Goal: Transaction & Acquisition: Obtain resource

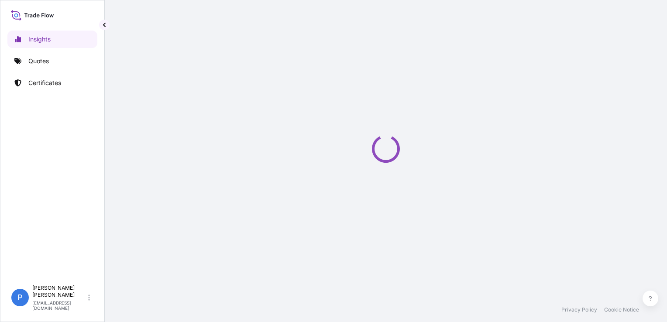
select select "2025"
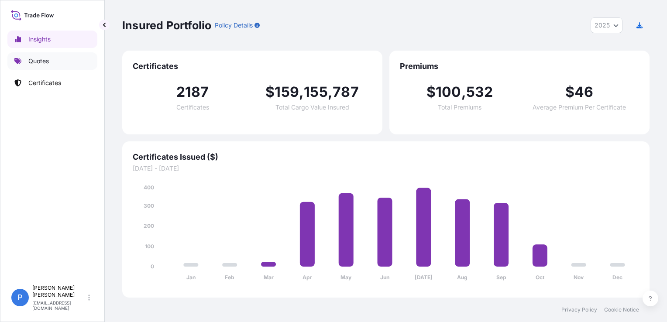
click at [57, 55] on link "Quotes" at bounding box center [52, 60] width 90 height 17
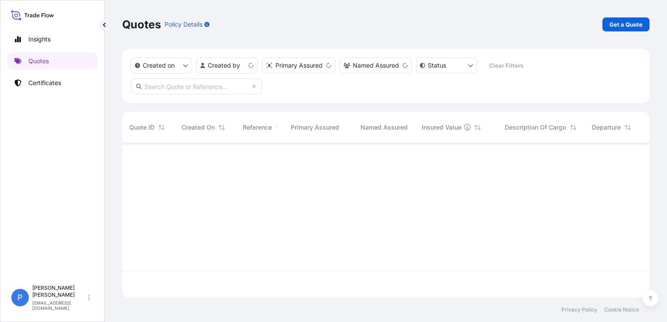
scroll to position [153, 520]
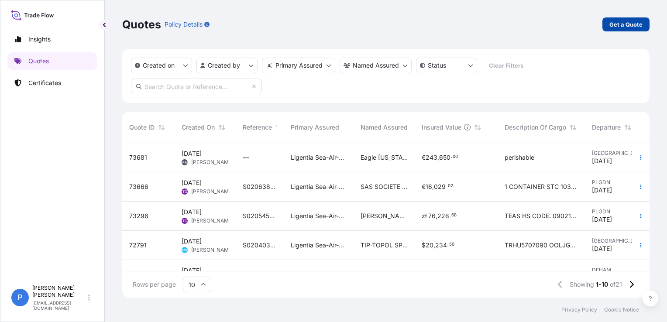
click at [619, 30] on link "Get a Quote" at bounding box center [625, 24] width 47 height 14
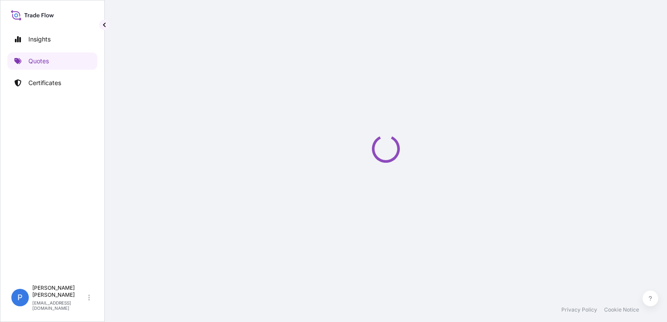
scroll to position [14, 0]
select select "Sea"
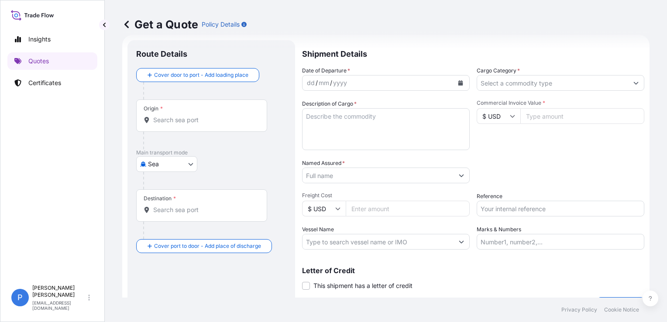
click at [519, 205] on input "Reference" at bounding box center [561, 209] width 168 height 16
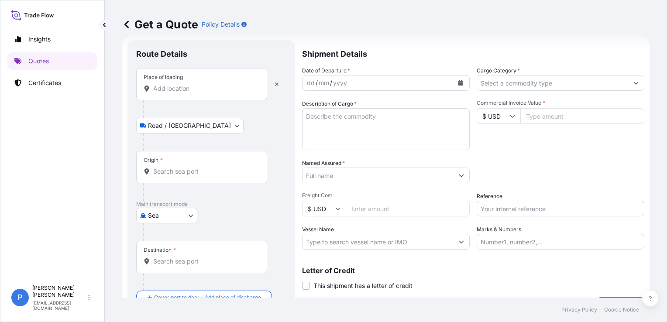
click at [187, 91] on input "Place of loading" at bounding box center [204, 88] width 103 height 9
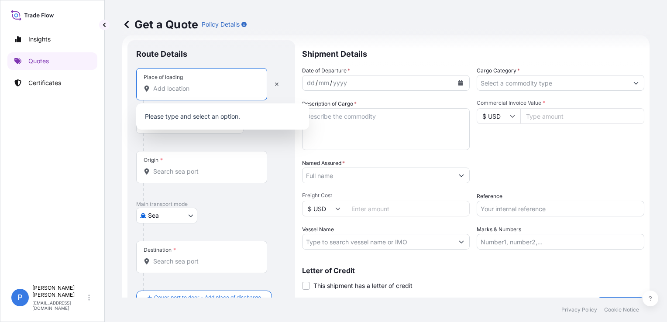
paste input "GORA KALWARIA"
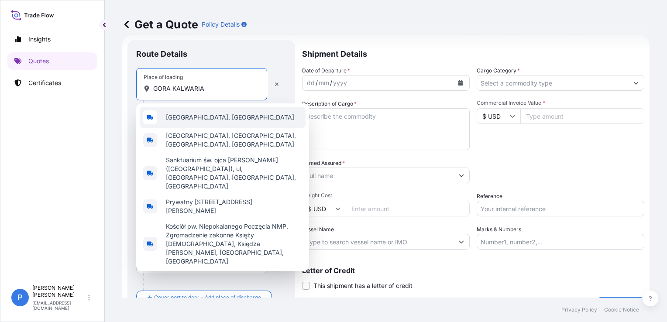
click at [222, 113] on span "[GEOGRAPHIC_DATA], [GEOGRAPHIC_DATA]" at bounding box center [230, 117] width 128 height 9
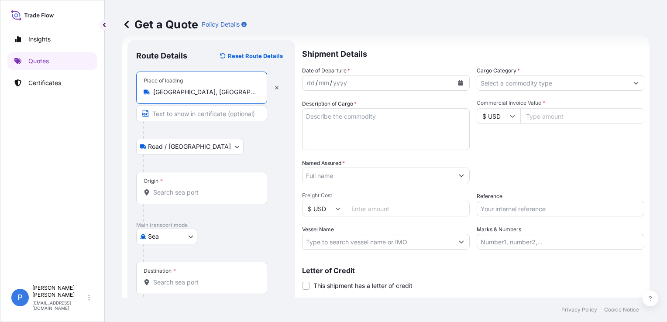
type input "[GEOGRAPHIC_DATA], [GEOGRAPHIC_DATA]"
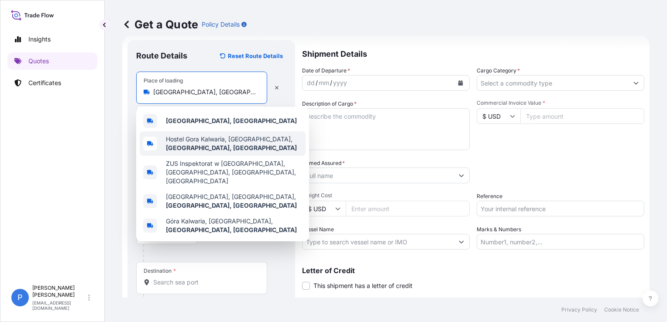
click at [119, 105] on div "Get a Quote Policy Details Route Details Reset Route Details Place of loading G…" at bounding box center [386, 149] width 562 height 298
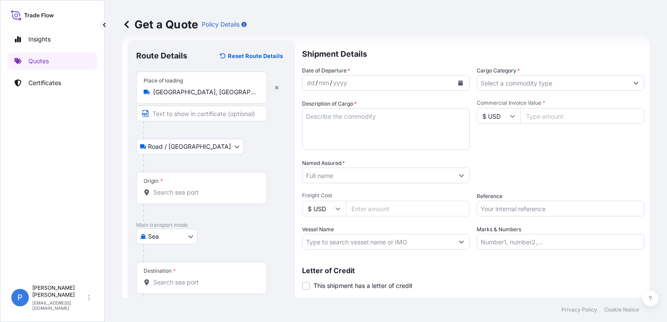
click at [163, 186] on div "Origin *" at bounding box center [201, 188] width 131 height 32
click at [163, 188] on input "Origin *" at bounding box center [204, 192] width 103 height 9
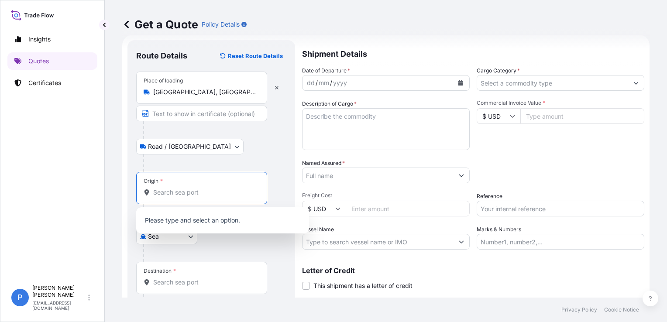
paste input "GDYNIA"
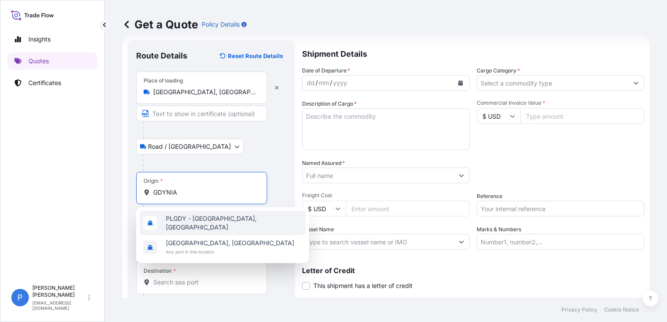
click at [189, 223] on span "PLGDY - [GEOGRAPHIC_DATA], [GEOGRAPHIC_DATA]" at bounding box center [234, 222] width 136 height 17
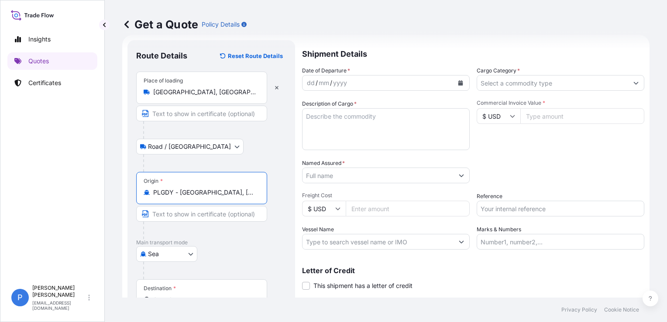
type input "PLGDY - [GEOGRAPHIC_DATA], [GEOGRAPHIC_DATA]"
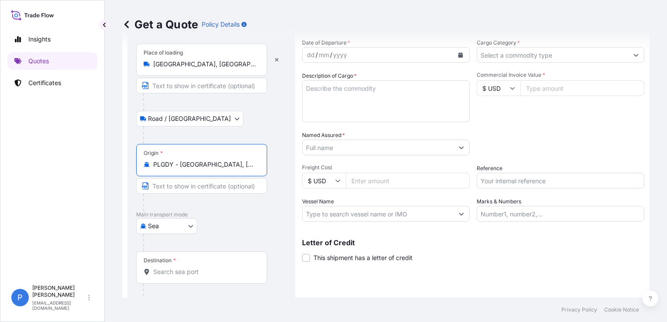
scroll to position [72, 0]
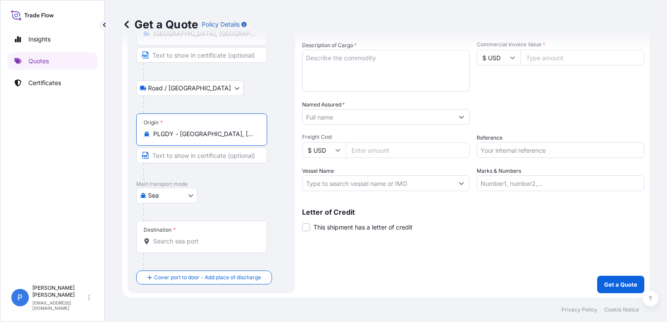
click at [197, 244] on input "Destination *" at bounding box center [204, 241] width 103 height 9
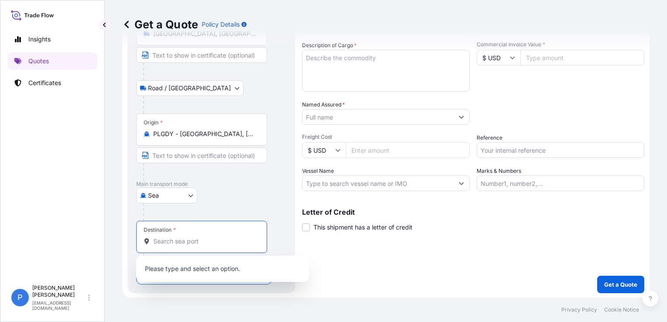
paste input "TWKEL"
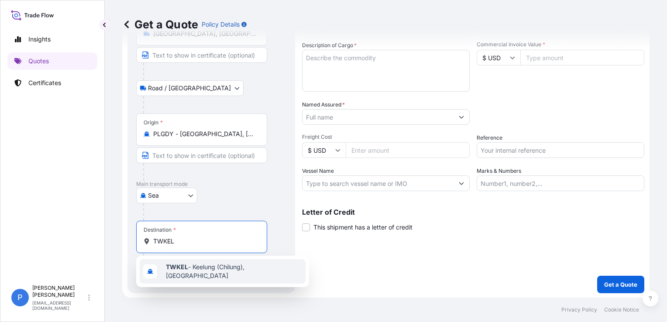
click at [194, 266] on span "TWKEL - Keelung (Chilung), [GEOGRAPHIC_DATA]" at bounding box center [234, 271] width 136 height 17
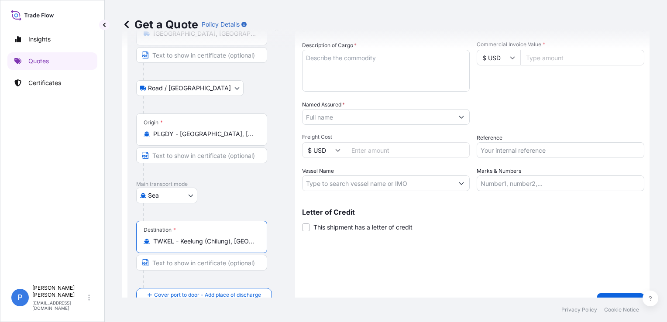
type input "TWKEL - Keelung (Chilung), [GEOGRAPHIC_DATA]"
click at [422, 270] on div "Shipment Details Date of Departure * dd / mm / yyyy Cargo Category * Descriptio…" at bounding box center [473, 146] width 342 height 329
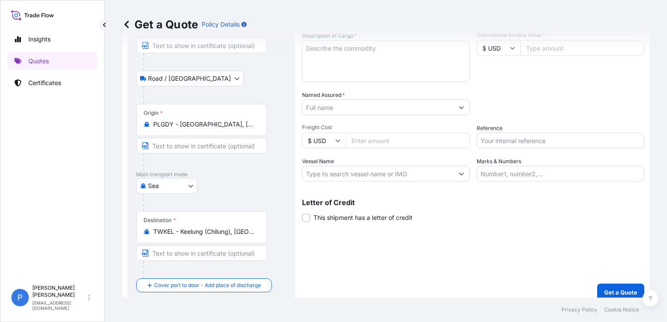
scroll to position [90, 0]
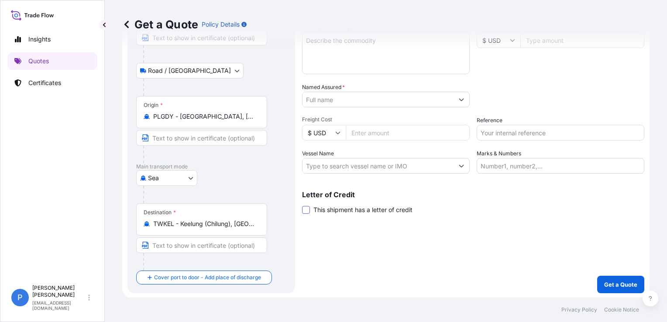
click at [306, 211] on span at bounding box center [306, 210] width 8 height 8
click at [302, 205] on input "This shipment has a letter of credit" at bounding box center [302, 205] width 0 height 0
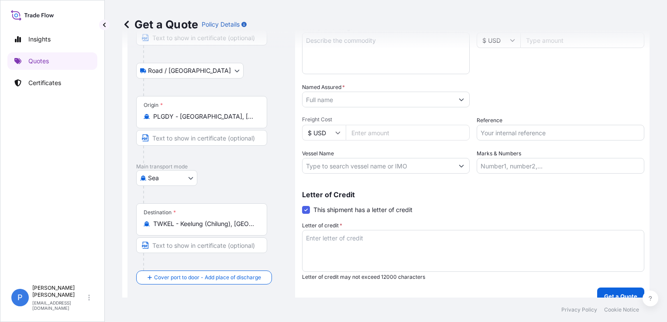
click at [430, 238] on textarea "Letter of credit *" at bounding box center [473, 251] width 342 height 42
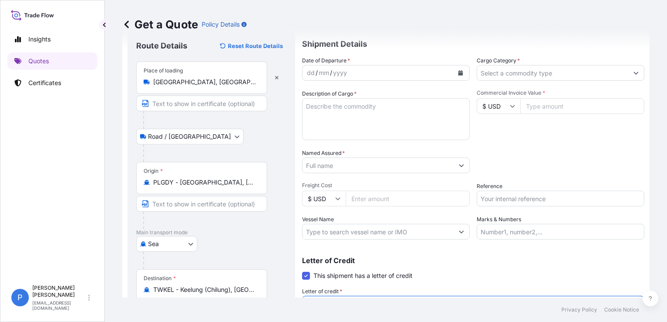
scroll to position [0, 0]
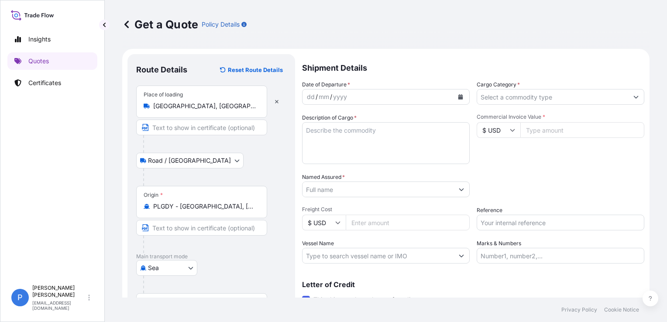
click at [459, 96] on icon "Calendar" at bounding box center [460, 96] width 5 height 5
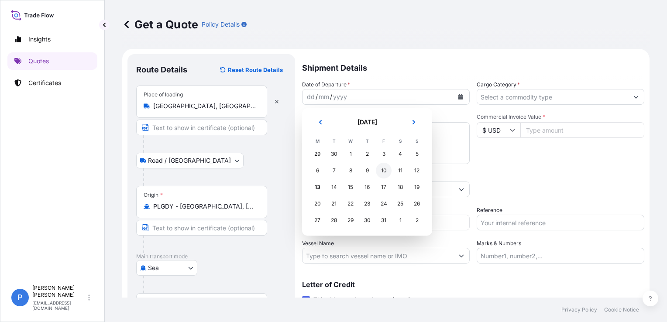
click at [382, 170] on div "10" at bounding box center [384, 171] width 16 height 16
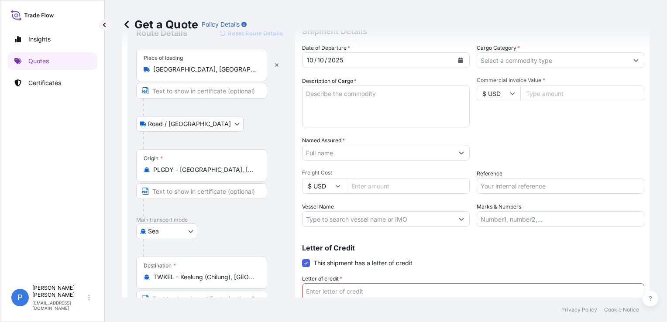
scroll to position [93, 0]
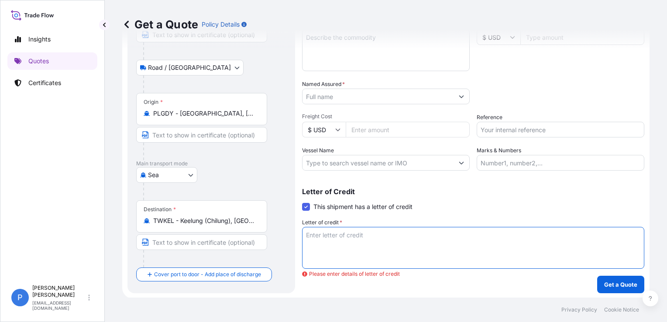
click at [372, 242] on textarea "Letter of credit *" at bounding box center [473, 248] width 342 height 42
paste textarea "TRADE TERMS: CFR KEELUNG, TAIWAN DOCUMENTARY CREDIT NUMBER 5AEEY20003822003 DAT…"
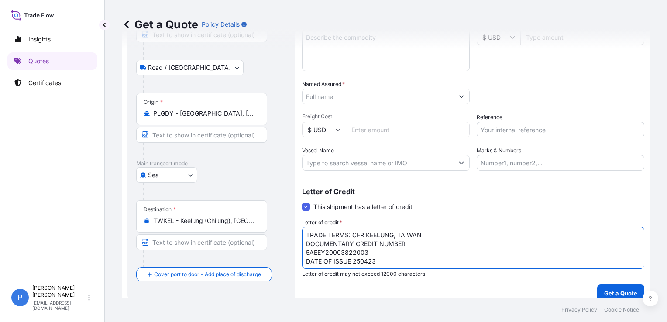
scroll to position [5, 0]
click at [399, 203] on span "This shipment has a letter of credit" at bounding box center [362, 207] width 99 height 9
click at [302, 202] on input "This shipment has a letter of credit" at bounding box center [302, 202] width 0 height 0
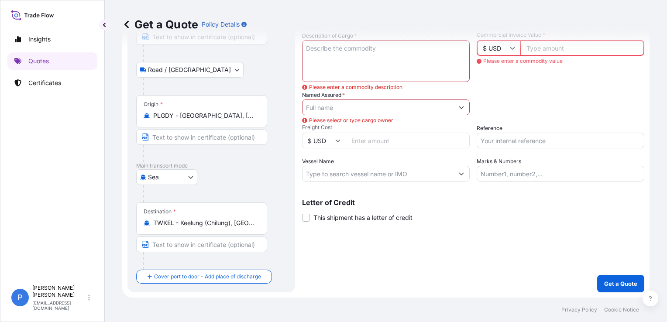
scroll to position [90, 0]
click at [385, 216] on span "This shipment has a letter of credit" at bounding box center [362, 218] width 99 height 9
click at [302, 214] on input "This shipment has a letter of credit" at bounding box center [302, 214] width 0 height 0
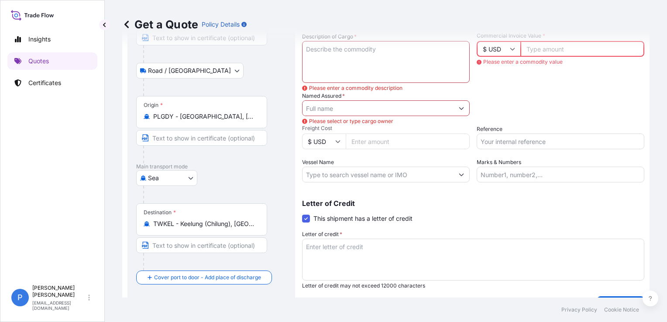
scroll to position [0, 0]
click at [395, 257] on textarea "Letter of credit *" at bounding box center [473, 260] width 342 height 42
paste textarea "TRADE TERMS: CFR KEELUNG, TAIWAN DOCUMENTARY CREDIT NUMBER 5AEEY20003822003 DAT…"
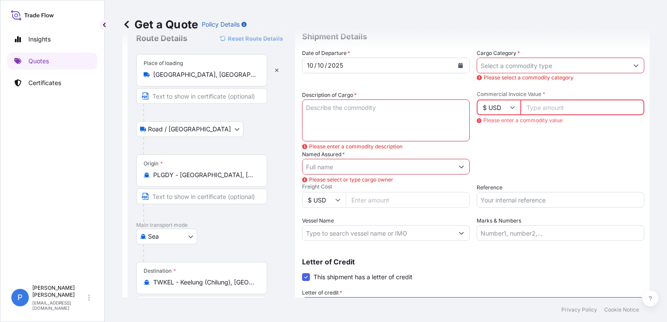
scroll to position [3, 0]
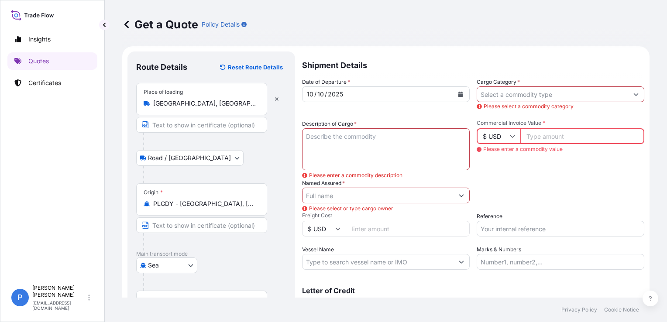
type textarea "TRADE TERMS: CFR KEELUNG, TAIWAN DOCUMENTARY CREDIT NUMBER 5AEEY20003822003 DAT…"
click at [401, 149] on textarea "Description of Cargo *" at bounding box center [386, 149] width 168 height 42
click at [367, 154] on textarea "Description of Cargo *" at bounding box center [386, 149] width 168 height 42
paste textarea "(P/O NO. BBP-2503) IQF APPLE HALVES SLICES 9MM WITH SKIN, PACKED BY 9KG CARDBOA…"
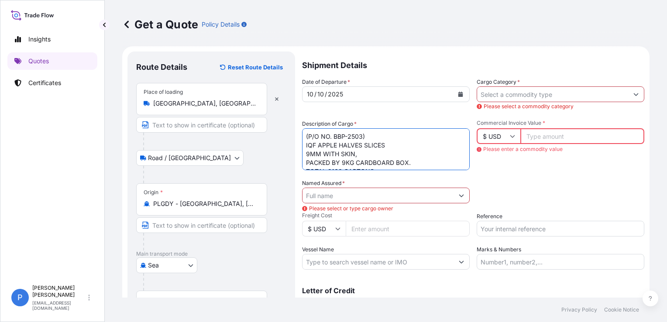
scroll to position [14, 0]
click at [393, 161] on textarea "(P/O NO. BBP-2503) IQF APPLE HALVES SLICES 9MM WITH SKIN, PACKED BY 9KG CARDBOA…" at bounding box center [386, 149] width 168 height 42
click at [388, 163] on textarea "(P/O NO. BBP-2503) IQF APPLE HALVES SLICES 9MM WITH SKIN, PACKED BY 9KG CARDBOA…" at bounding box center [386, 149] width 168 height 42
paste textarea "20254"
type textarea "(P/O NO. BBP-2503) IQF APPLE HALVES SLICES 9MM WITH SKIN, PACKED BY 9KG CARDBOA…"
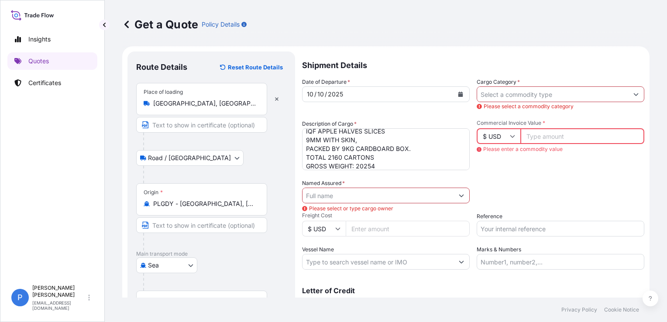
click at [428, 191] on input "Named Assured *" at bounding box center [377, 196] width 151 height 16
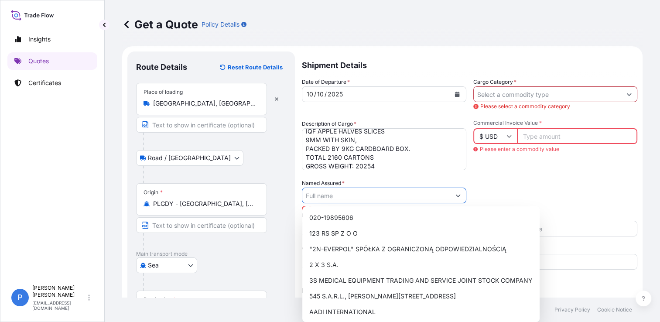
paste input "FU MEI CO., LTD."
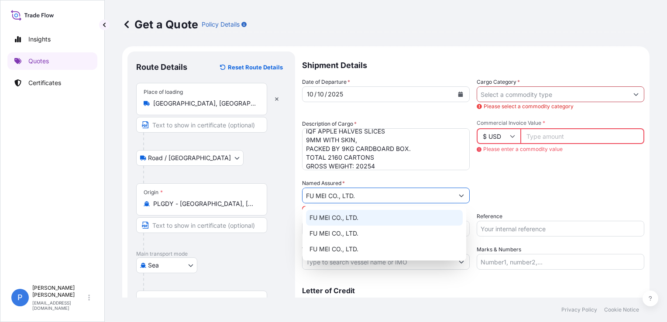
click at [364, 218] on div "FU MEI CO., LTD." at bounding box center [384, 218] width 157 height 16
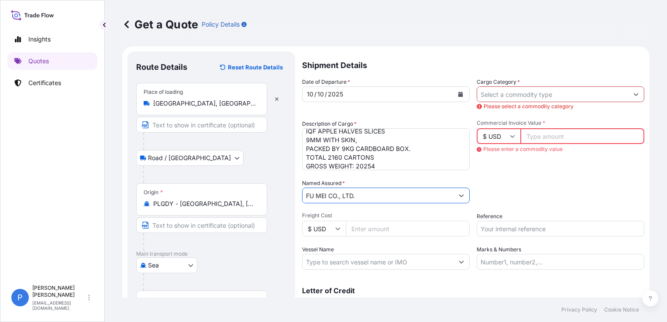
type input "FU MEI CO., LTD."
click at [534, 200] on div "Packing Category Type to search a container mode Please select a primary mode o…" at bounding box center [561, 191] width 168 height 24
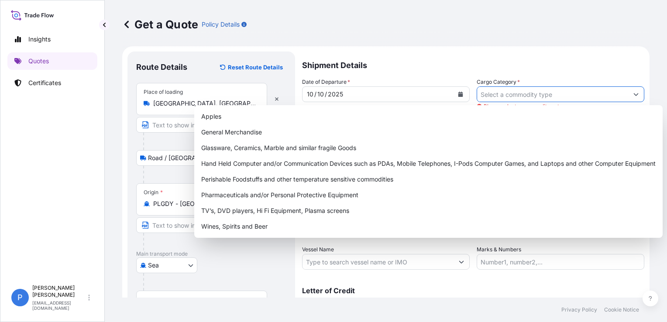
click at [521, 92] on input "Cargo Category *" at bounding box center [552, 94] width 151 height 16
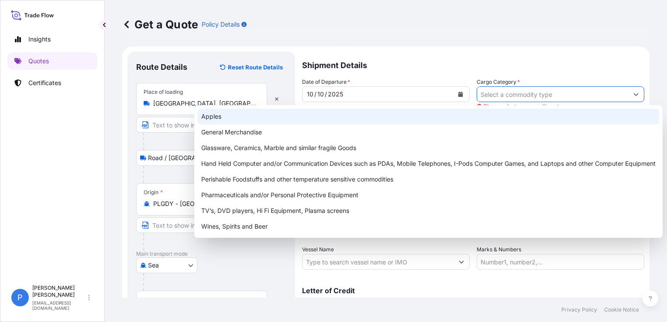
click at [289, 116] on div "Apples" at bounding box center [428, 117] width 461 height 16
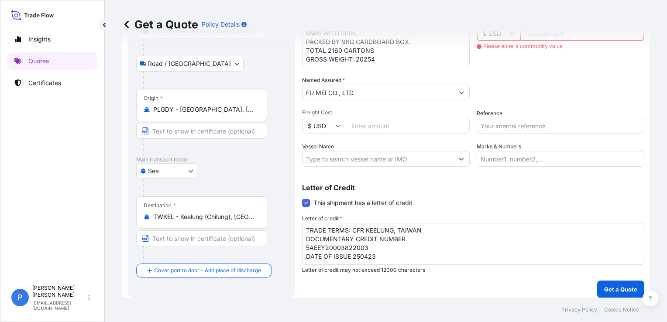
scroll to position [102, 0]
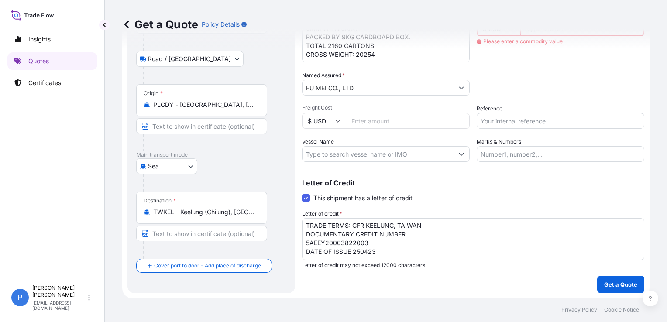
click at [367, 235] on textarea "TRADE TERMS: CFR KEELUNG, TAIWAN DOCUMENTARY CREDIT NUMBER 5AEEY20003822003 DAT…" at bounding box center [473, 239] width 342 height 42
drag, startPoint x: 389, startPoint y: 246, endPoint x: 296, endPoint y: 211, distance: 99.3
click at [296, 211] on form "Route Details Reset Route Details Place of loading Góra Kalwaria, Poland Road /…" at bounding box center [385, 122] width 527 height 351
click at [471, 194] on div "Letter of Credit This shipment has a letter of credit Letter of credit * TRADE …" at bounding box center [473, 223] width 342 height 89
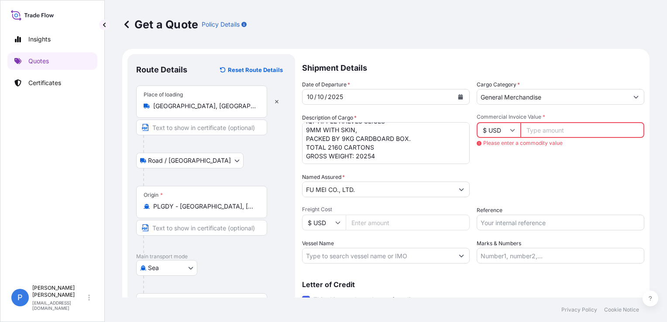
click at [515, 179] on div "Packing Category Type to search a container mode Please select a primary mode o…" at bounding box center [561, 185] width 168 height 24
click at [520, 97] on input "General Merchandise" at bounding box center [552, 97] width 151 height 16
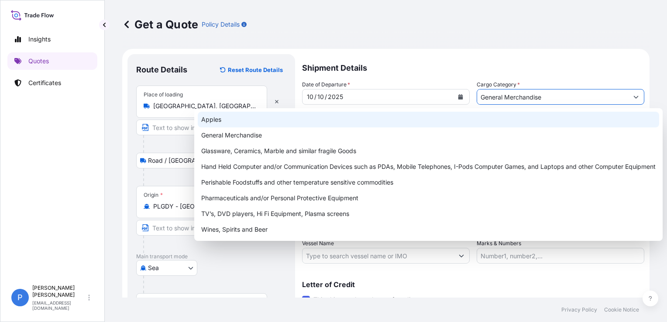
click at [410, 118] on div "Apples" at bounding box center [428, 120] width 461 height 16
type input "Apples"
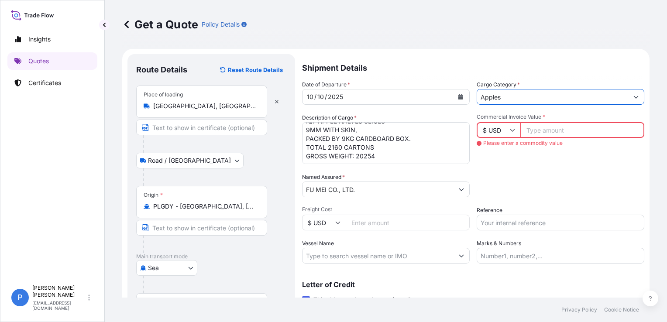
click at [564, 209] on div "Reference" at bounding box center [561, 218] width 168 height 24
click at [560, 185] on div "Packing Category Type to search a container mode Please select a primary mode o…" at bounding box center [561, 185] width 168 height 24
click at [503, 136] on input "$ USD" at bounding box center [499, 130] width 44 height 16
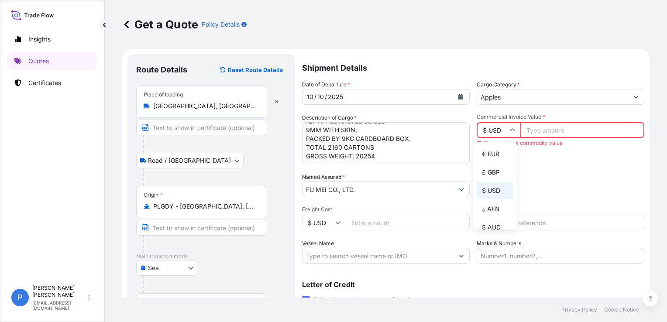
click at [497, 156] on div "€ EUR" at bounding box center [495, 154] width 37 height 17
type input "€ EUR"
click at [552, 131] on input "Commercial Invoice Value *" at bounding box center [582, 130] width 124 height 16
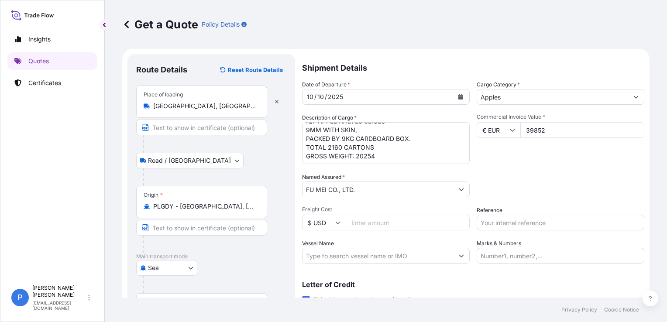
type input "39852"
click at [546, 151] on div "Commercial Invoice Value * € EUR 39852" at bounding box center [561, 138] width 168 height 51
click at [513, 189] on div "Packing Category Type to search a container mode Please select a primary mode o…" at bounding box center [561, 185] width 168 height 24
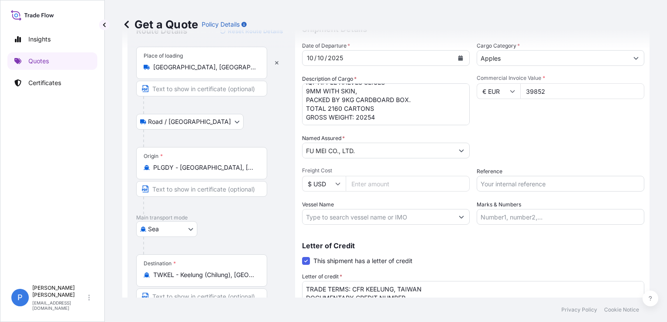
scroll to position [14, 0]
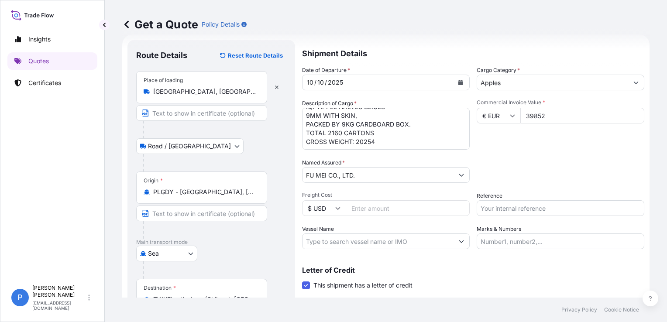
click at [561, 162] on div "Packing Category Type to search a container mode Please select a primary mode o…" at bounding box center [561, 170] width 168 height 24
click at [530, 214] on input "Reference" at bounding box center [561, 208] width 168 height 16
paste input "S02067424"
type input "S02067424"
click at [498, 275] on div "Letter of Credit This shipment has a letter of credit Letter of credit * TRADE …" at bounding box center [473, 311] width 342 height 89
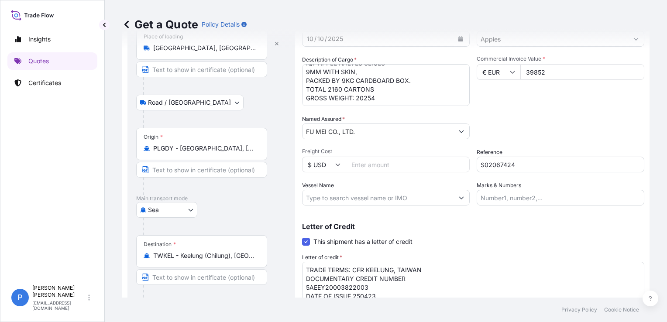
scroll to position [102, 0]
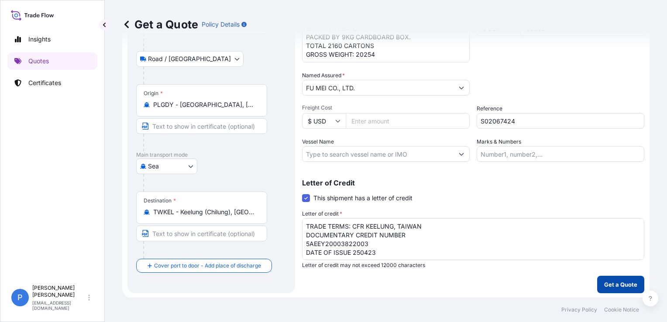
click at [611, 282] on p "Get a Quote" at bounding box center [620, 284] width 33 height 9
click at [607, 283] on p "Get a Quote" at bounding box center [620, 284] width 33 height 9
click at [597, 280] on button "Get a Quote" at bounding box center [620, 284] width 47 height 17
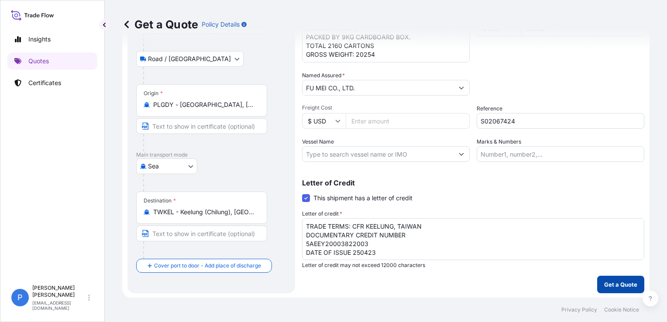
click at [597, 280] on button "Get a Quote" at bounding box center [620, 284] width 47 height 17
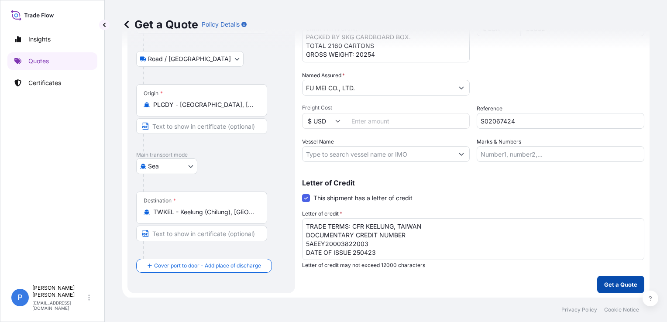
click at [604, 281] on p "Get a Quote" at bounding box center [620, 284] width 33 height 9
click at [487, 281] on div "Shipment Details Date of Departure * 10 / 10 / 2025 Cargo Category * Apples Des…" at bounding box center [473, 122] width 342 height 341
click at [473, 237] on textarea "TRADE TERMS: CFR KEELUNG, TAIWAN DOCUMENTARY CREDIT NUMBER 5AEEY20003822003 DAT…" at bounding box center [473, 239] width 342 height 42
click at [470, 244] on textarea "TRADE TERMS: CFR KEELUNG, TAIWAN DOCUMENTARY CREDIT NUMBER 5AEEY20003822003 DAT…" at bounding box center [473, 239] width 342 height 42
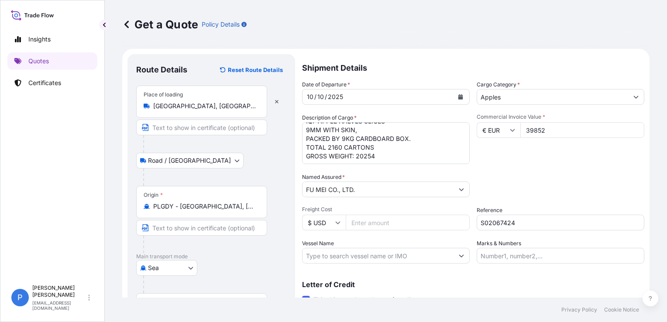
click at [496, 250] on input "Marks & Numbers" at bounding box center [561, 256] width 168 height 16
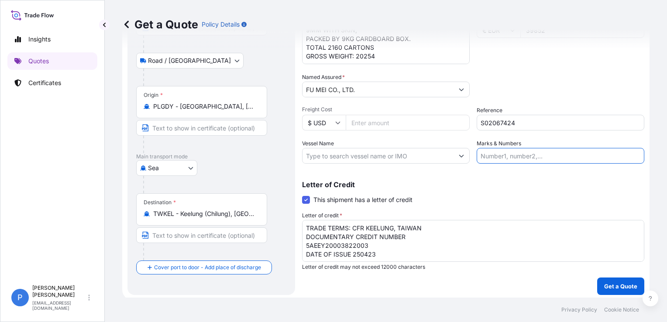
scroll to position [102, 0]
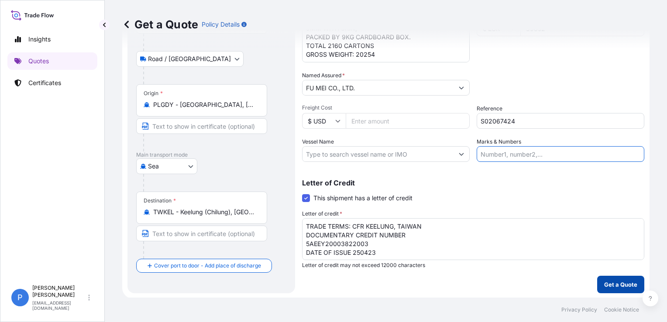
click at [616, 284] on p "Get a Quote" at bounding box center [620, 284] width 33 height 9
click at [513, 249] on textarea "TRADE TERMS: CFR KEELUNG, TAIWAN DOCUMENTARY CREDIT NUMBER 5AEEY20003822003 DAT…" at bounding box center [473, 239] width 342 height 42
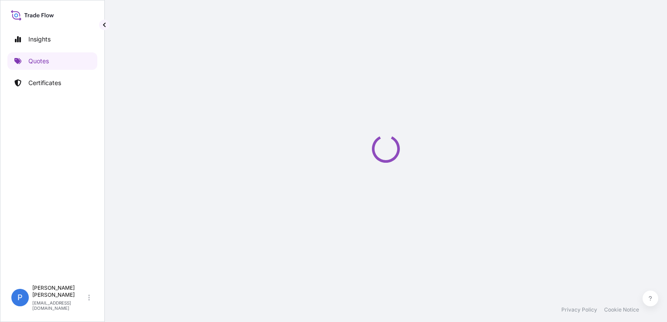
select select "Road / [GEOGRAPHIC_DATA]"
select select "Sea"
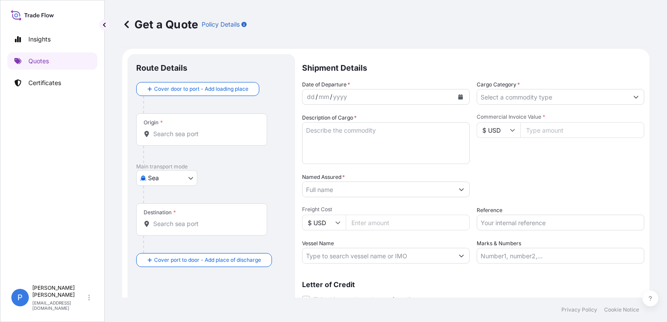
scroll to position [14, 0]
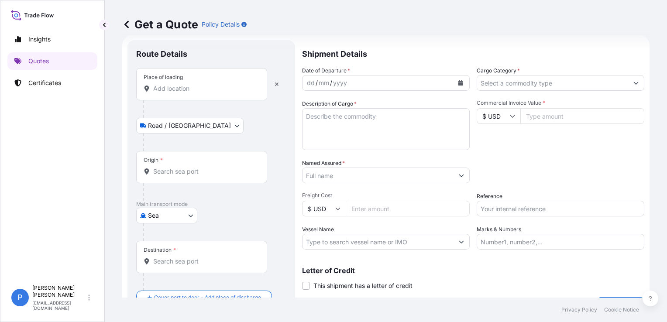
click at [187, 89] on input "Place of loading" at bounding box center [204, 88] width 103 height 9
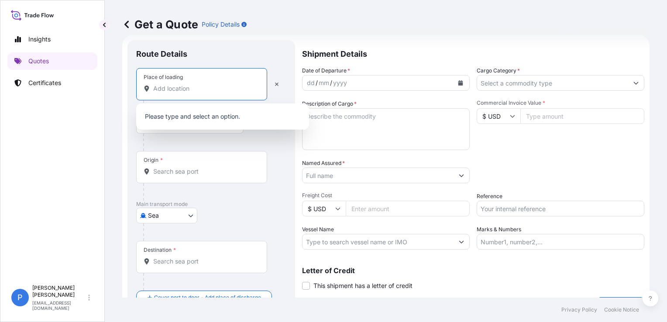
paste input "GORA KALWARIA"
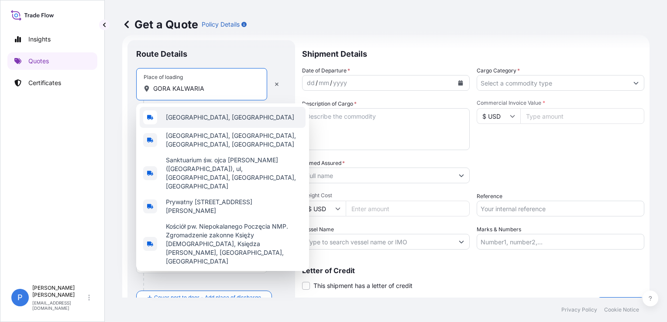
click at [170, 115] on span "[GEOGRAPHIC_DATA], [GEOGRAPHIC_DATA]" at bounding box center [230, 117] width 128 height 9
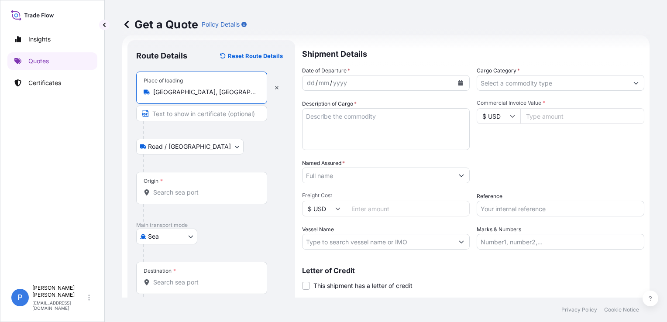
type input "[GEOGRAPHIC_DATA], [GEOGRAPHIC_DATA]"
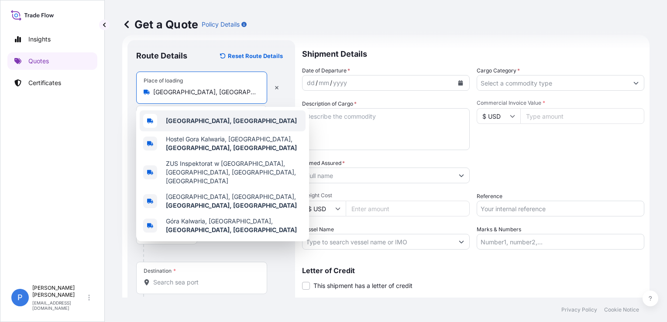
click at [168, 119] on b "[GEOGRAPHIC_DATA], [GEOGRAPHIC_DATA]" at bounding box center [231, 120] width 131 height 7
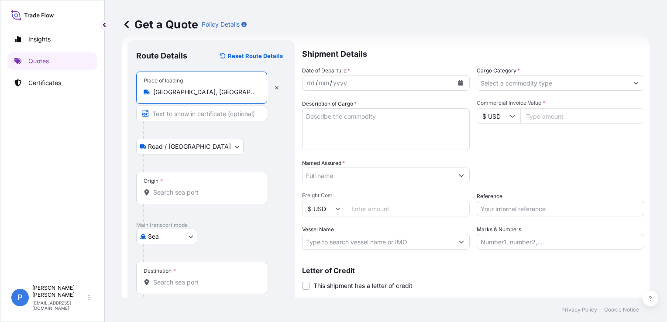
click at [175, 195] on input "Origin *" at bounding box center [204, 192] width 103 height 9
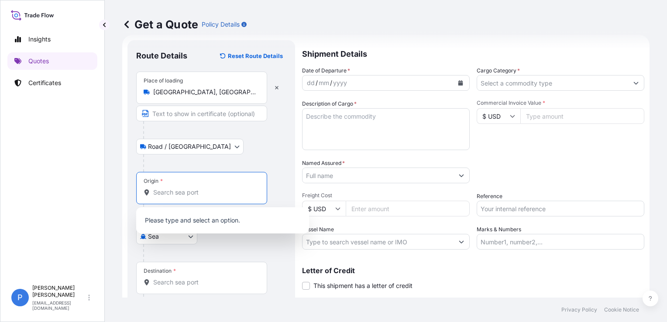
paste input "PLGDY"
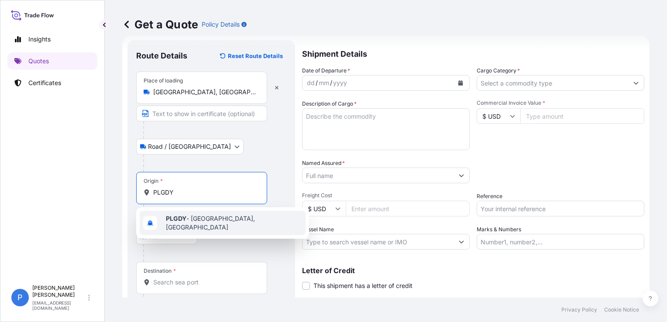
click at [178, 219] on b "PLGDY" at bounding box center [176, 218] width 21 height 7
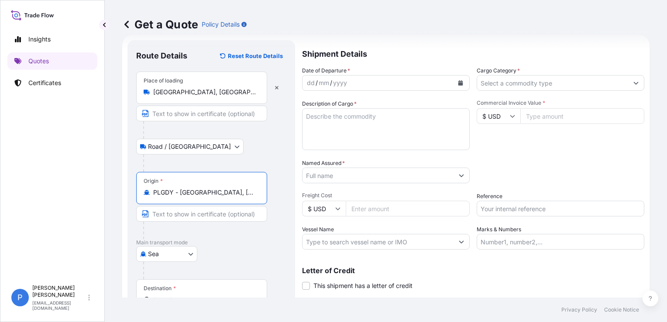
type input "PLGDY - [GEOGRAPHIC_DATA], [GEOGRAPHIC_DATA]"
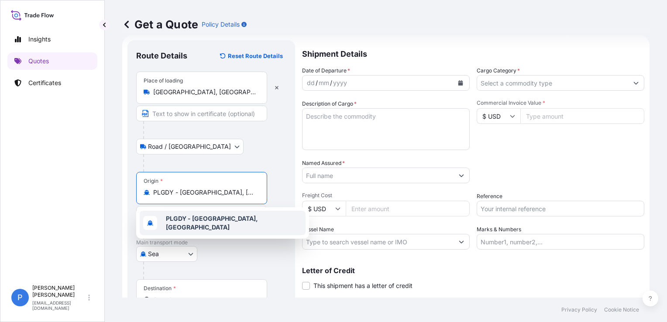
click at [196, 219] on b "PLGDY - [GEOGRAPHIC_DATA], [GEOGRAPHIC_DATA]" at bounding box center [212, 223] width 92 height 16
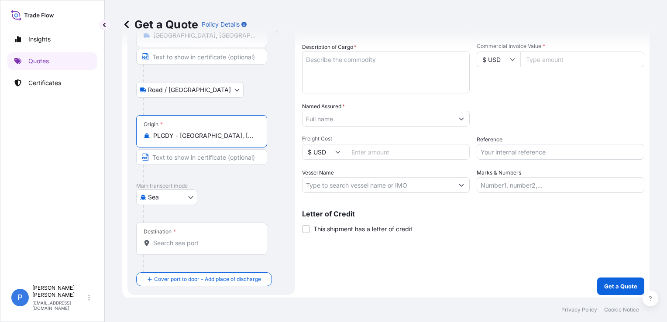
scroll to position [72, 0]
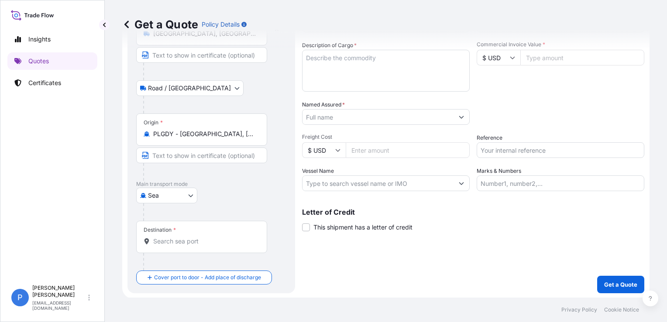
click at [172, 246] on div "Destination *" at bounding box center [201, 237] width 131 height 32
click at [172, 246] on input "Destination *" at bounding box center [204, 241] width 103 height 9
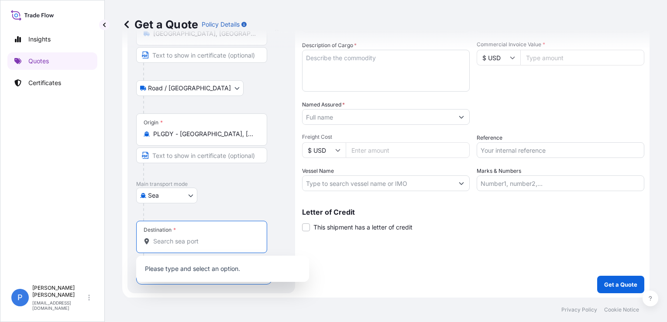
paste input "TWKEL"
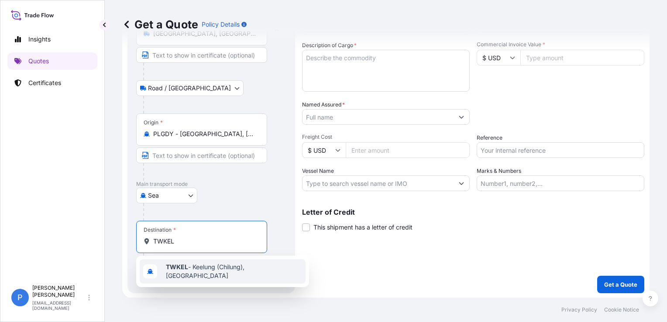
click at [182, 265] on span "TWKEL - Keelung (Chilung), [GEOGRAPHIC_DATA]" at bounding box center [234, 271] width 136 height 17
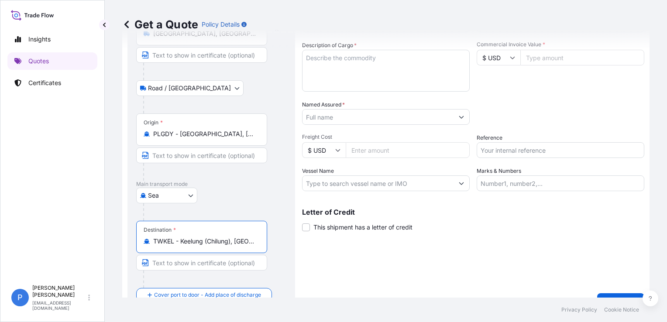
type input "TWKEL - Keelung (Chilung), [GEOGRAPHIC_DATA]"
click at [380, 289] on div "Shipment Details Date of Departure * dd / mm / yyyy Cargo Category * Descriptio…" at bounding box center [473, 146] width 342 height 329
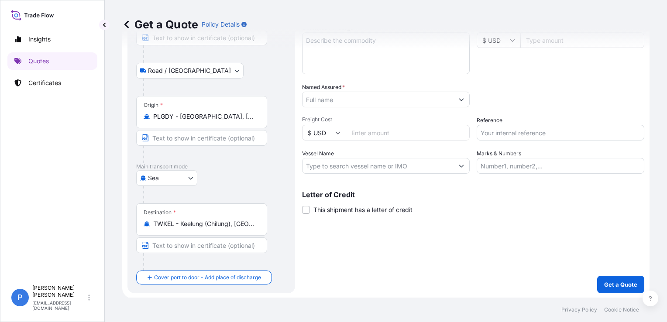
click at [380, 289] on div "Shipment Details Date of Departure * dd / mm / yyyy Cargo Category * Descriptio…" at bounding box center [473, 128] width 342 height 329
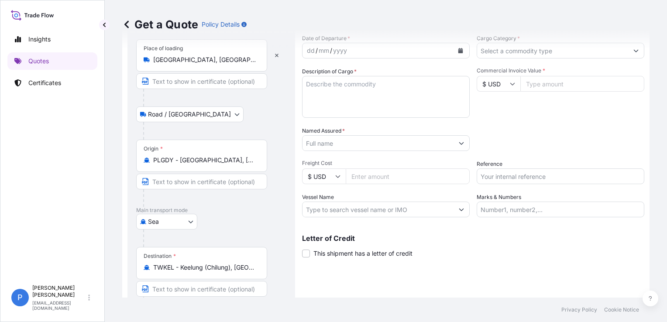
scroll to position [0, 0]
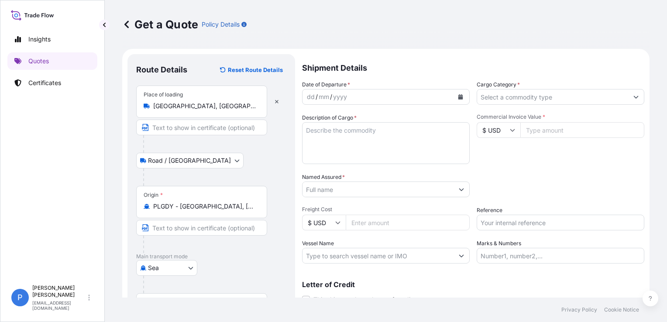
click at [454, 97] on button "Calendar" at bounding box center [461, 97] width 14 height 14
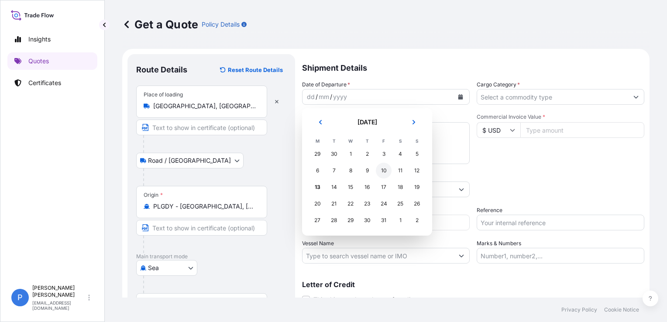
click at [384, 171] on div "10" at bounding box center [384, 171] width 16 height 16
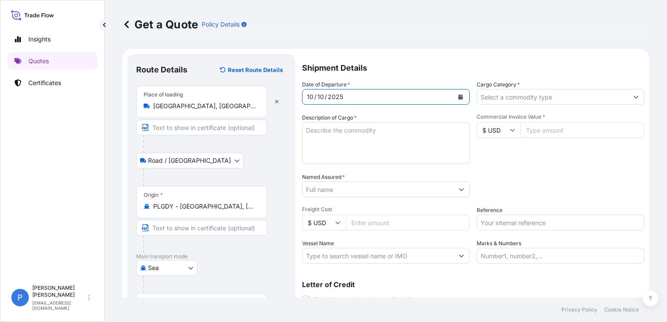
click at [381, 128] on textarea "Description of Cargo *" at bounding box center [386, 143] width 168 height 42
click at [411, 137] on textarea "Description of Cargo *" at bounding box center [386, 143] width 168 height 42
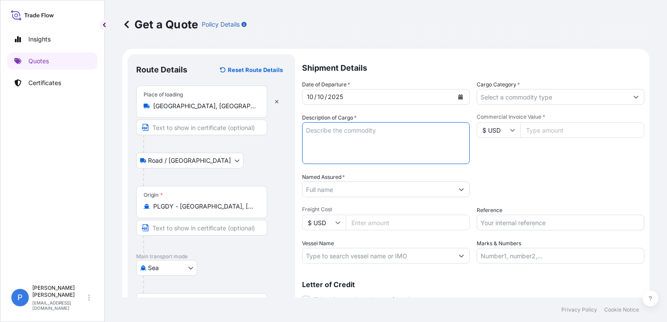
paste textarea "SEKU9281031"
drag, startPoint x: 513, startPoint y: 283, endPoint x: 483, endPoint y: 288, distance: 30.1
click at [513, 283] on p "Letter of Credit" at bounding box center [473, 284] width 342 height 7
click at [408, 143] on textarea "SEKU9281031" at bounding box center [386, 143] width 168 height 42
paste textarea "(P/O NO. BBP-2503) IQF APPLE HALVES SLICES 9MM WITH SKIN, PACKED BY 9KG CARDBOA…"
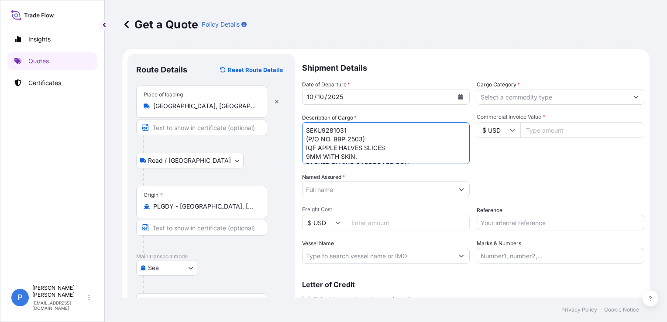
scroll to position [14, 0]
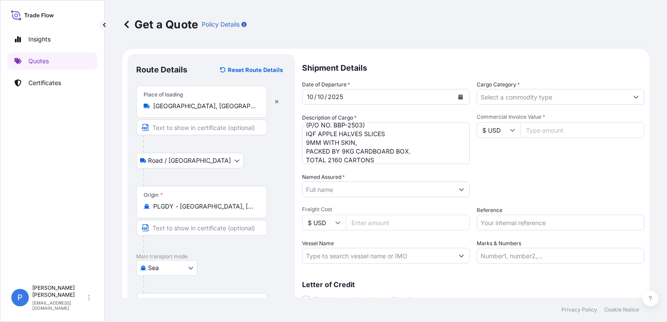
click at [386, 162] on textarea "SEKU9281031 (P/O NO. BBP-2503) IQF APPLE HALVES SLICES 9MM WITH SKIN, PACKED BY…" at bounding box center [386, 143] width 168 height 42
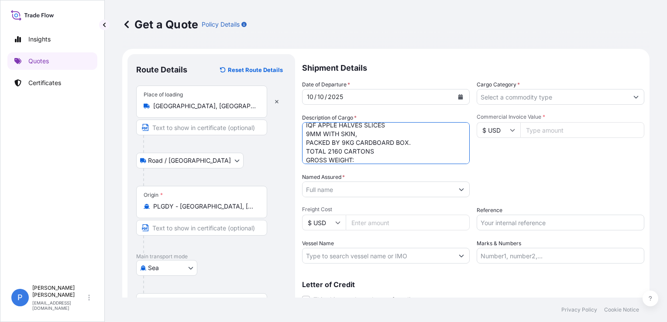
paste textarea "20254"
type textarea "SEKU9281031 (P/O NO. BBP-2503) IQF APPLE HALVES SLICES 9MM WITH SKIN, PACKED BY…"
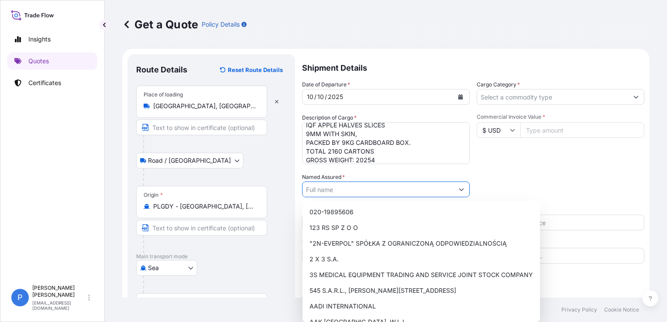
click at [319, 188] on input "Named Assured *" at bounding box center [377, 190] width 151 height 16
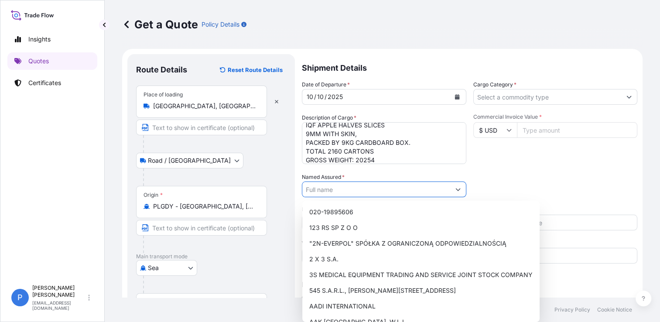
paste input "FU"
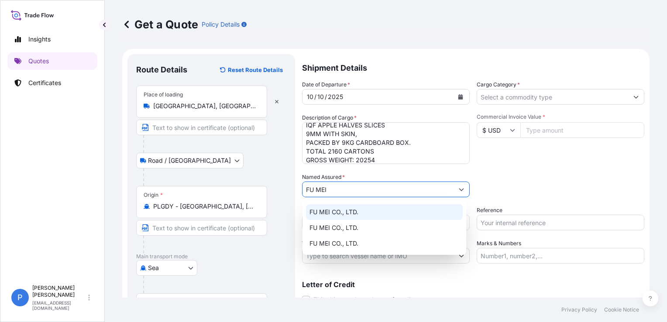
click at [347, 210] on span "FU MEI CO., LTD." at bounding box center [333, 212] width 49 height 9
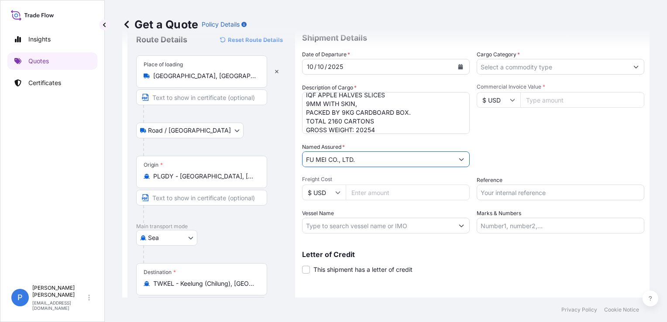
scroll to position [44, 0]
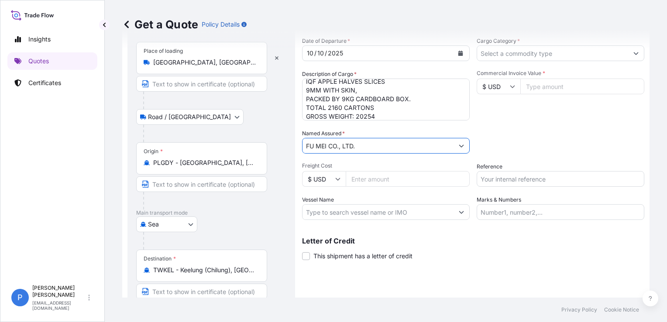
type input "FU MEI CO., LTD."
click at [311, 258] on label "This shipment has a letter of credit" at bounding box center [357, 255] width 110 height 9
click at [302, 251] on input "This shipment has a letter of credit" at bounding box center [302, 251] width 0 height 0
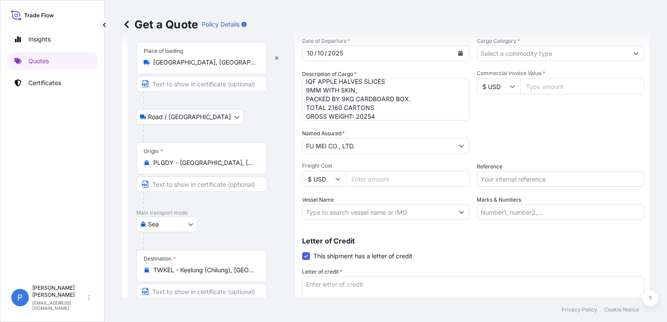
click at [411, 281] on textarea "Letter of credit *" at bounding box center [473, 297] width 342 height 42
paste textarea "TRADE TERMS: CFR KEELUNG, TAIWAN DOCUMENTARY CREDIT NUMBER 5AEEY20003822003 DAT…"
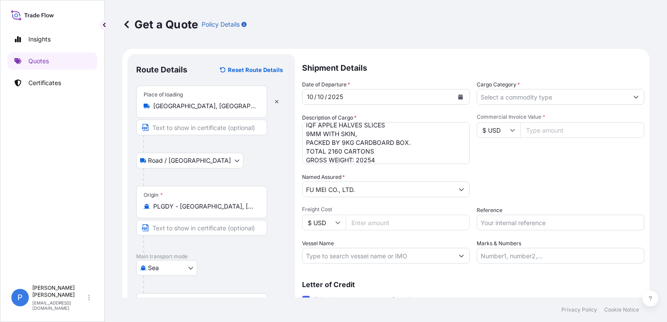
scroll to position [0, 0]
type textarea "TRADE TERMS: CFR KEELUNG, TAIWAN DOCUMENTARY CREDIT NUMBER 5AEEY20003822003 DAT…"
click at [507, 196] on div "Packing Category Type to search a container mode Please select a primary mode o…" at bounding box center [561, 185] width 168 height 24
click at [502, 95] on input "Cargo Category *" at bounding box center [552, 97] width 151 height 16
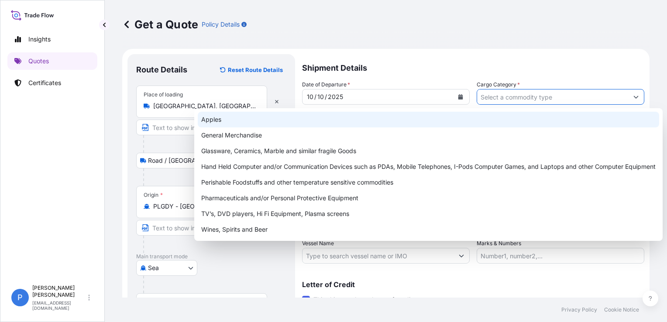
click at [486, 114] on div "Apples" at bounding box center [428, 120] width 461 height 16
type input "Apples"
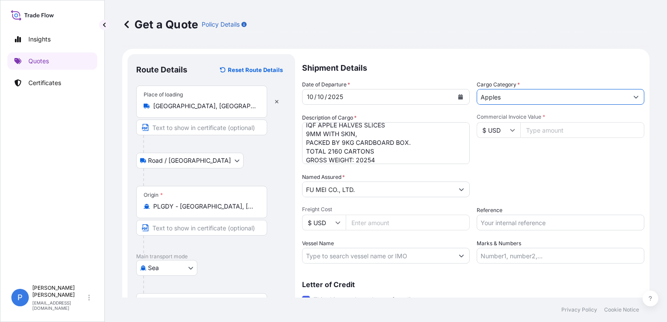
click at [509, 158] on div "Commercial Invoice Value * $ USD" at bounding box center [561, 138] width 168 height 51
click at [510, 132] on icon at bounding box center [512, 129] width 5 height 5
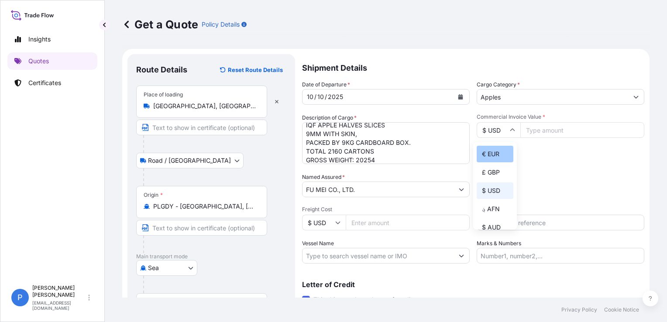
click at [497, 155] on div "€ EUR" at bounding box center [495, 154] width 37 height 17
type input "€ EUR"
click at [509, 181] on div "Packing Category Type to search a container mode Please select a primary mode o…" at bounding box center [561, 185] width 168 height 24
drag, startPoint x: 521, startPoint y: 220, endPoint x: 524, endPoint y: 223, distance: 4.9
click at [521, 220] on input "Reference" at bounding box center [561, 223] width 168 height 16
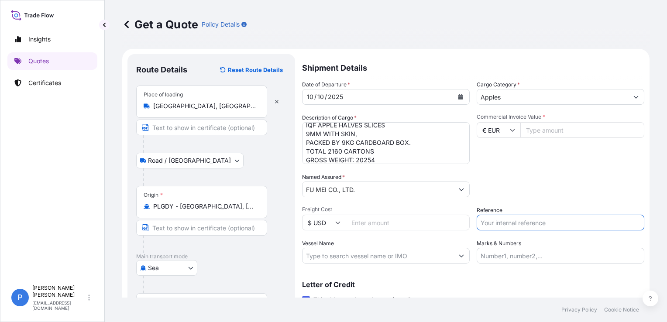
paste input "S02067424"
type input "S02067424"
click at [531, 195] on div "Packing Category Type to search a container mode Please select a primary mode o…" at bounding box center [561, 185] width 168 height 24
drag, startPoint x: 532, startPoint y: 134, endPoint x: 538, endPoint y: 131, distance: 6.6
click at [533, 134] on input "Commercial Invoice Value *" at bounding box center [582, 130] width 124 height 16
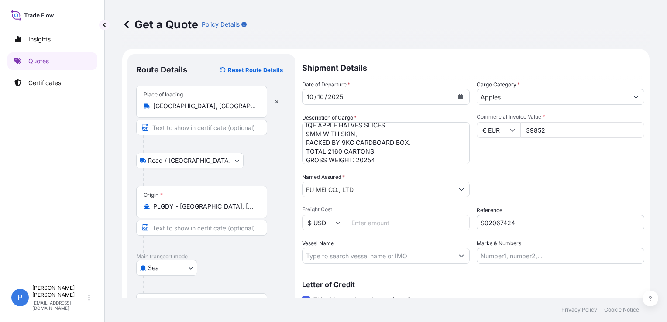
type input "39852"
click at [566, 199] on div "Date of Departure * [DATE] Cargo Category * Apples Description of Cargo * SEKU9…" at bounding box center [473, 171] width 342 height 183
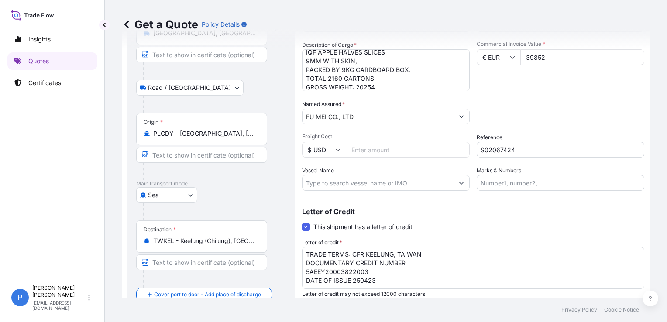
scroll to position [102, 0]
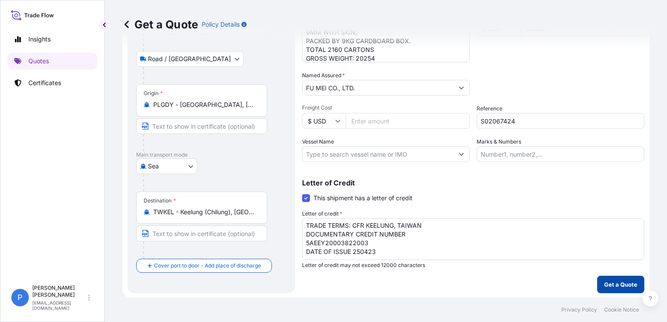
click at [623, 286] on p "Get a Quote" at bounding box center [620, 284] width 33 height 9
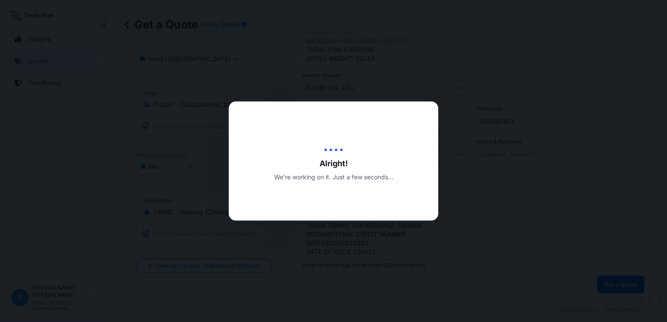
select select "Road / [GEOGRAPHIC_DATA]"
select select "Sea"
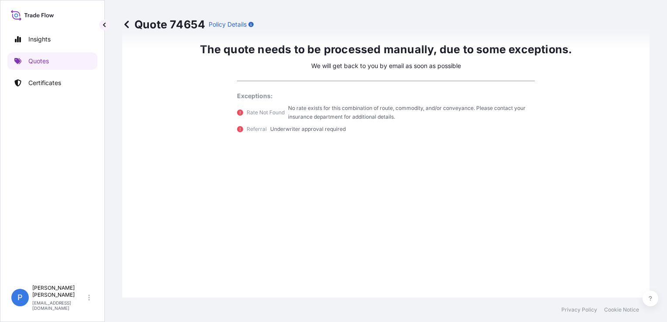
scroll to position [573, 0]
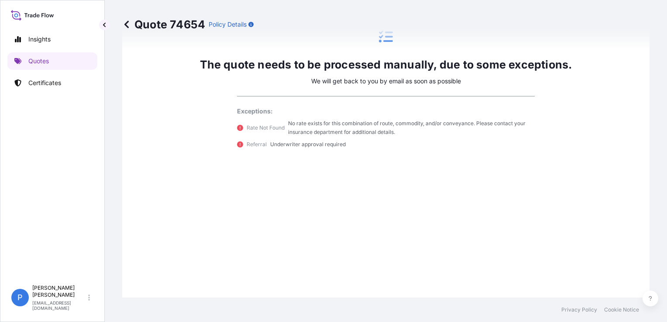
click at [321, 236] on div "The quote needs to be processed manually, due to some exceptions. We will get b…" at bounding box center [385, 89] width 503 height 482
drag, startPoint x: 226, startPoint y: 223, endPoint x: 226, endPoint y: 232, distance: 8.7
click at [226, 231] on div "The quote needs to be processed manually, due to some exceptions. We will get b…" at bounding box center [385, 89] width 503 height 482
